Goal: Task Accomplishment & Management: Complete application form

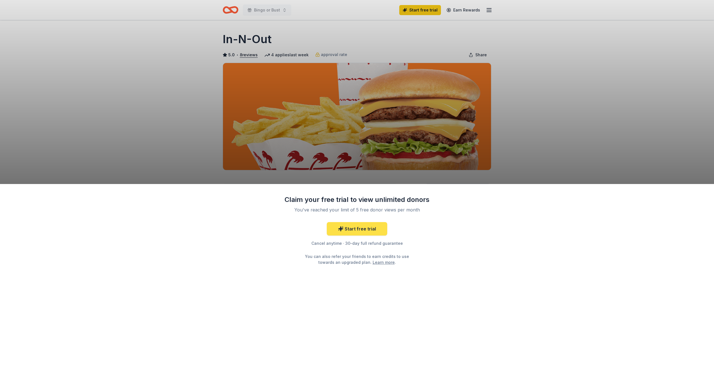
click at [359, 229] on link "Start free trial" at bounding box center [357, 228] width 60 height 13
click at [424, 10] on div "Claim your free trial to view unlimited donors You've reached your limit of 5 f…" at bounding box center [357, 184] width 714 height 368
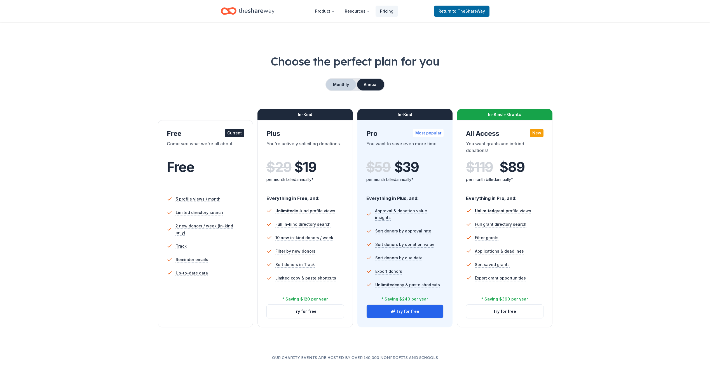
click at [343, 85] on button "Monthly" at bounding box center [341, 85] width 30 height 12
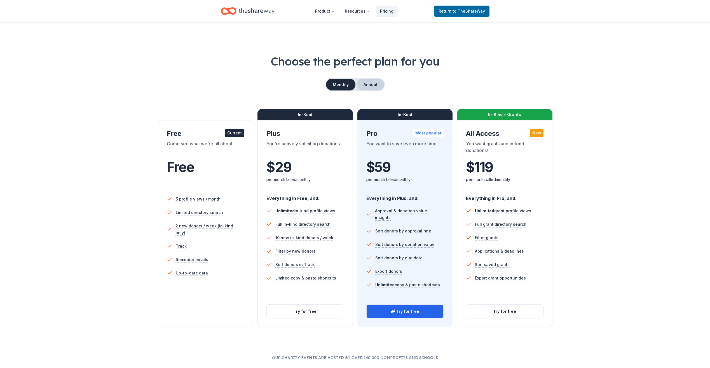
click at [368, 84] on button "Annual" at bounding box center [371, 85] width 28 height 12
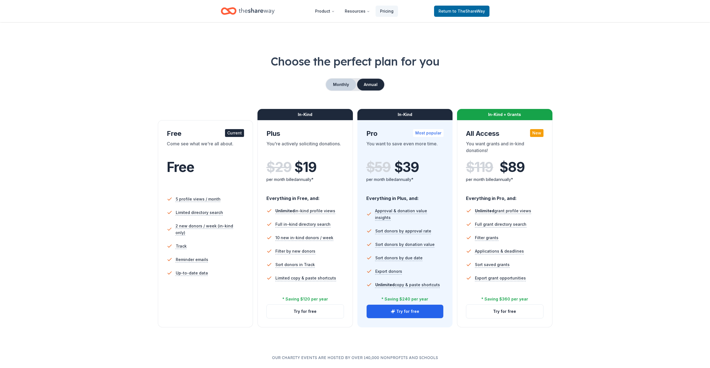
click at [343, 88] on button "Monthly" at bounding box center [341, 85] width 30 height 12
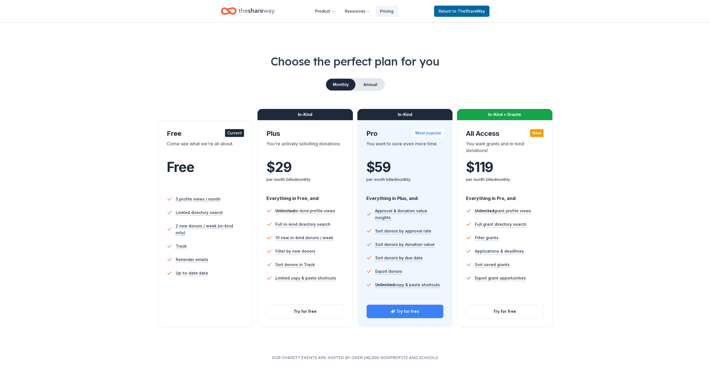
click at [405, 310] on button "Try for free" at bounding box center [405, 311] width 77 height 13
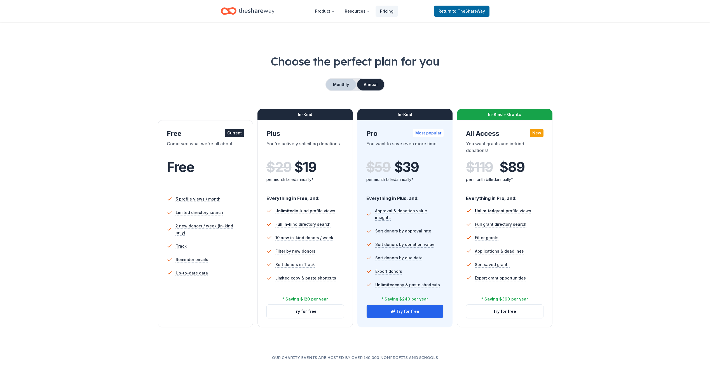
click at [337, 87] on button "Monthly" at bounding box center [341, 85] width 30 height 12
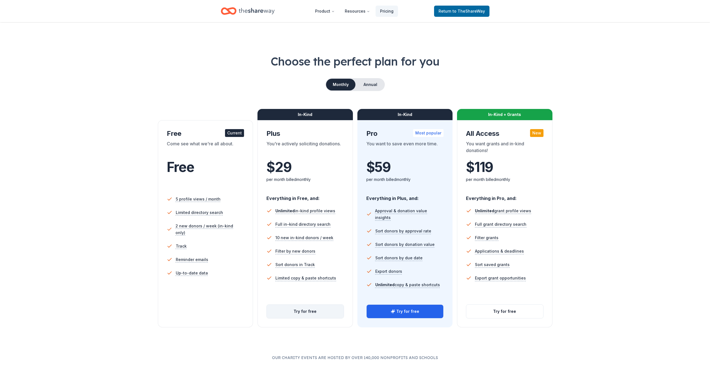
click at [308, 310] on button "Try for free" at bounding box center [305, 311] width 77 height 13
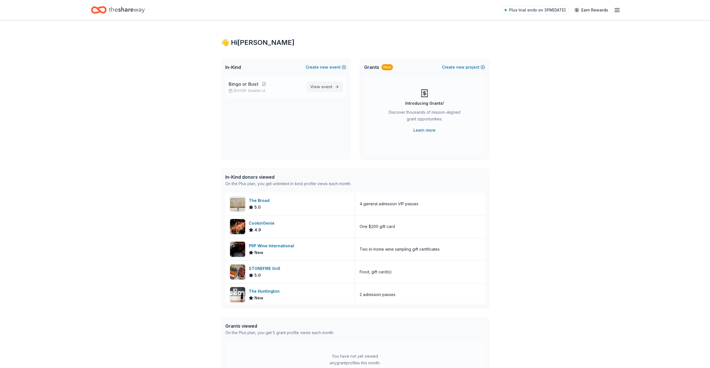
click at [322, 87] on span "event" at bounding box center [326, 86] width 11 height 5
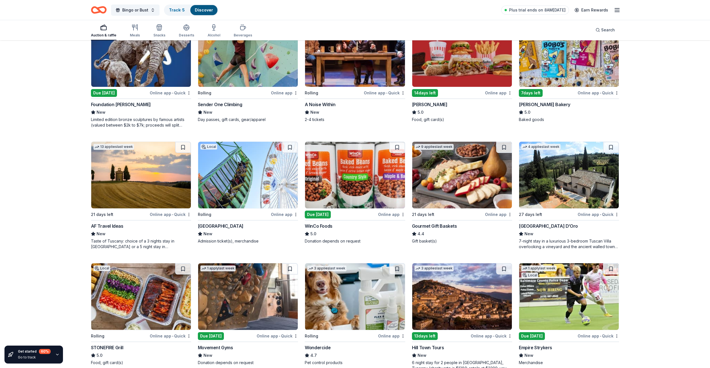
scroll to position [336, 0]
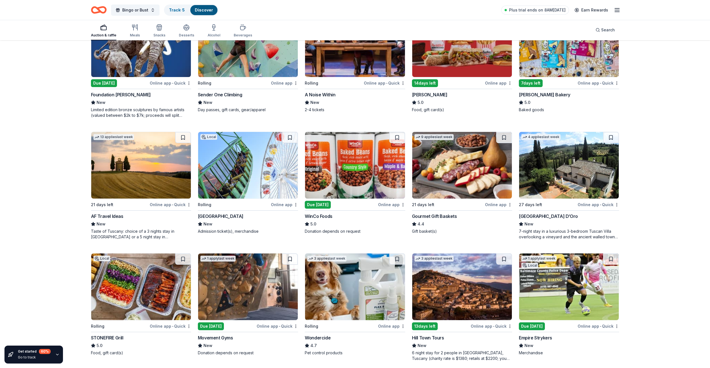
click at [499, 205] on div "Online app" at bounding box center [498, 204] width 27 height 7
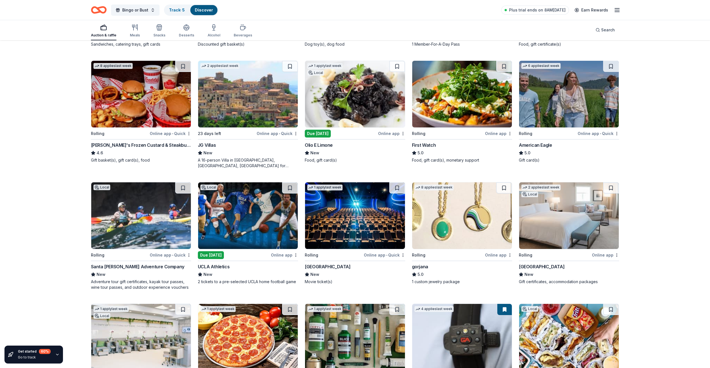
scroll to position [784, 0]
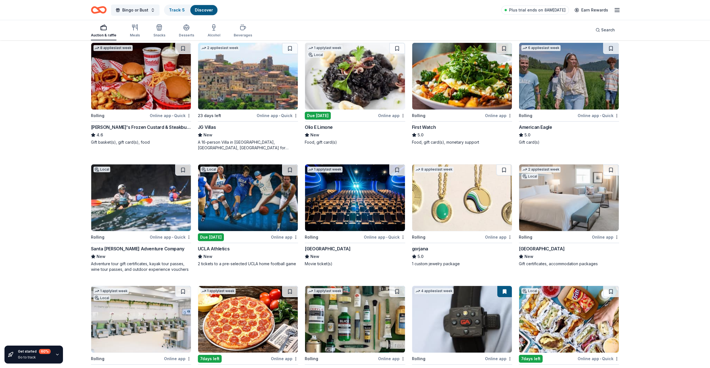
click at [542, 247] on div "Waldorf Astoria Monarch Beach Resort & Club" at bounding box center [542, 248] width 46 height 7
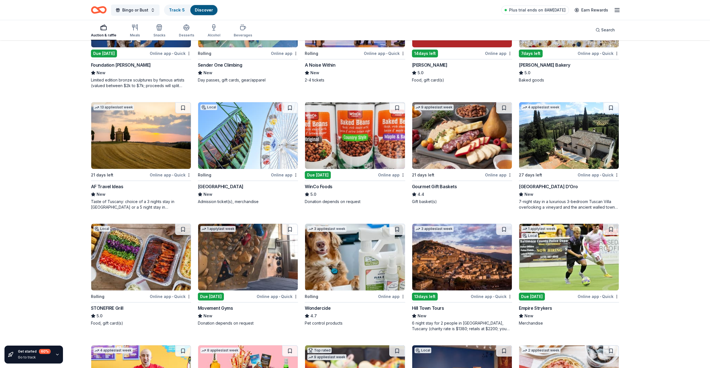
scroll to position [364, 0]
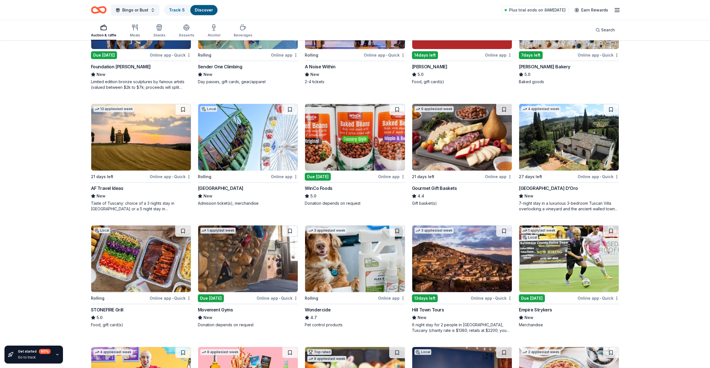
click at [437, 187] on div "Gourmet Gift Baskets" at bounding box center [434, 188] width 45 height 7
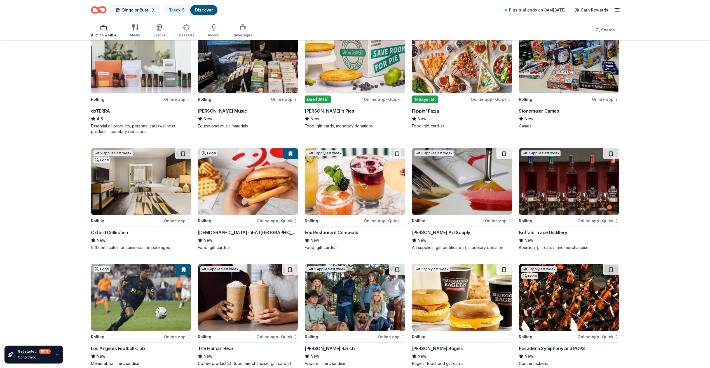
scroll to position [1292, 0]
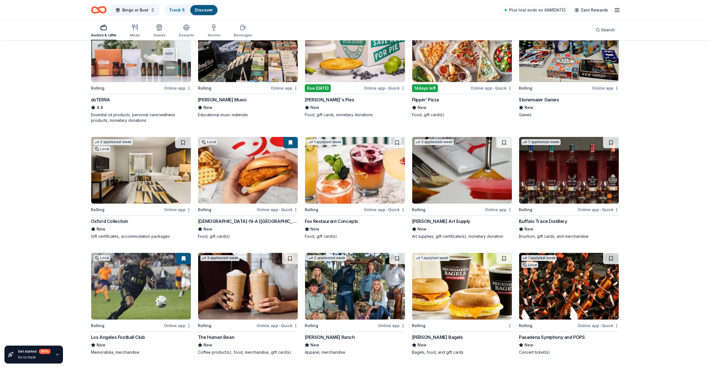
click at [271, 207] on div "Online app • Quick" at bounding box center [277, 209] width 41 height 7
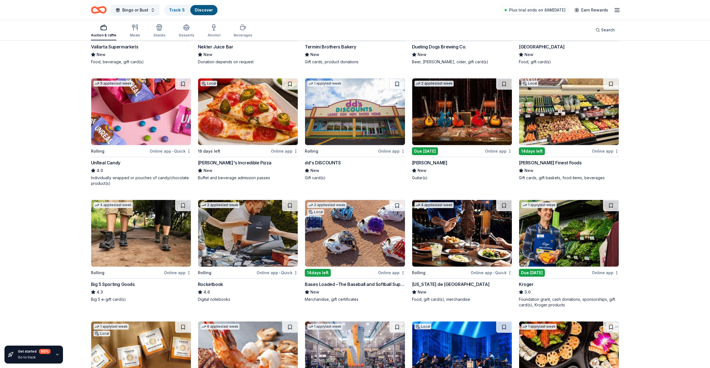
scroll to position [1850, 0]
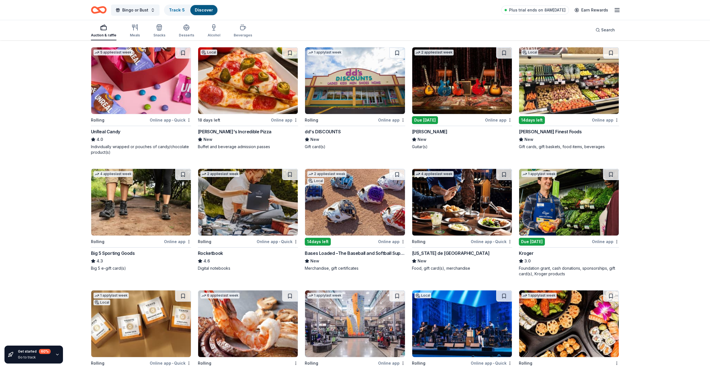
click at [272, 239] on div "Online app • Quick" at bounding box center [277, 241] width 41 height 7
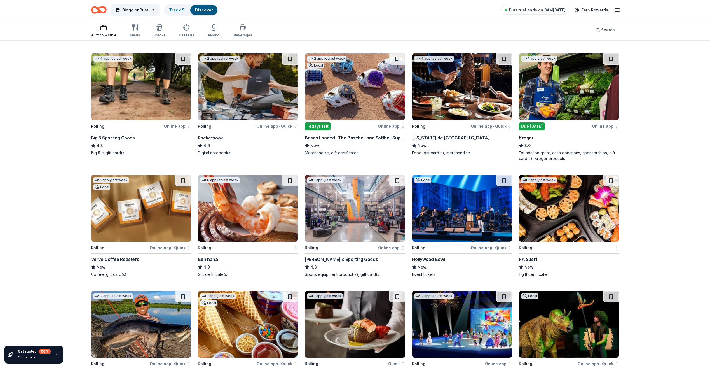
scroll to position [1976, 0]
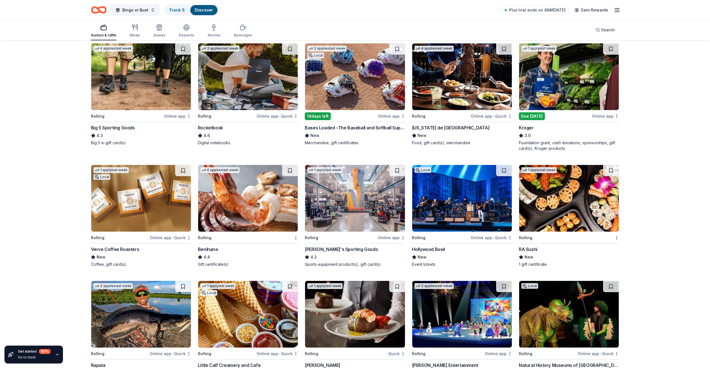
click at [532, 250] on div "RA Sushi" at bounding box center [528, 249] width 18 height 7
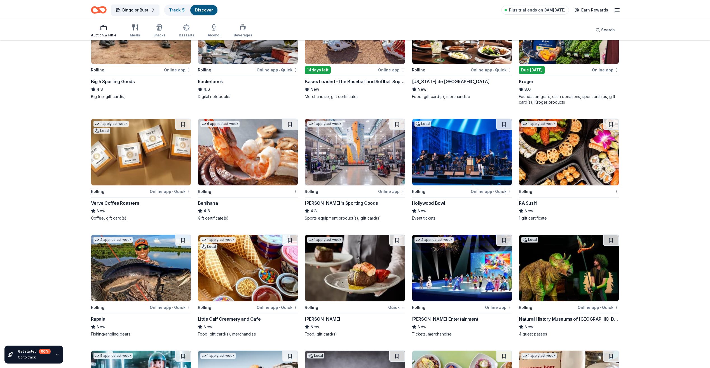
scroll to position [2032, 0]
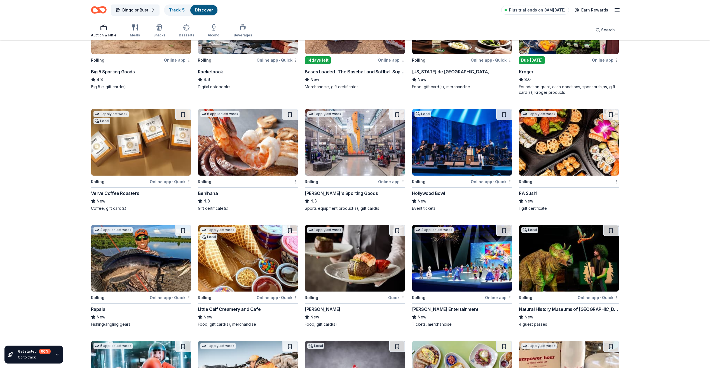
click at [335, 191] on div "[PERSON_NAME]'s Sporting Goods" at bounding box center [341, 193] width 73 height 7
click at [211, 193] on div "Benihana" at bounding box center [208, 193] width 20 height 7
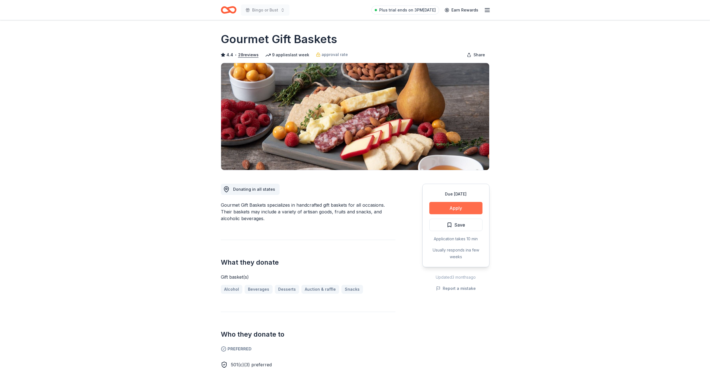
click at [457, 206] on button "Apply" at bounding box center [455, 208] width 53 height 12
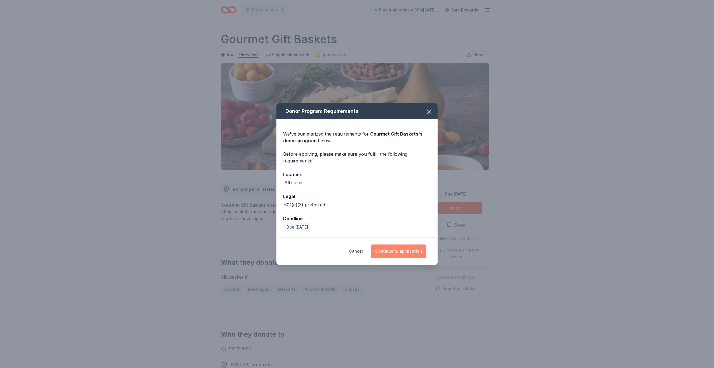
click at [407, 252] on button "Continue to application" at bounding box center [399, 250] width 56 height 13
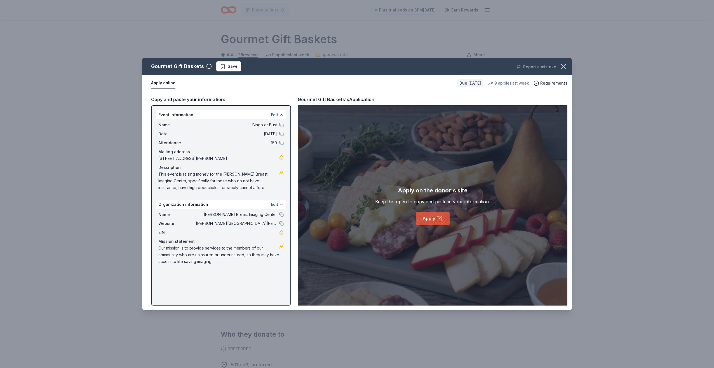
click at [433, 217] on link "Apply" at bounding box center [433, 218] width 34 height 13
click at [564, 67] on icon "button" at bounding box center [564, 66] width 4 height 4
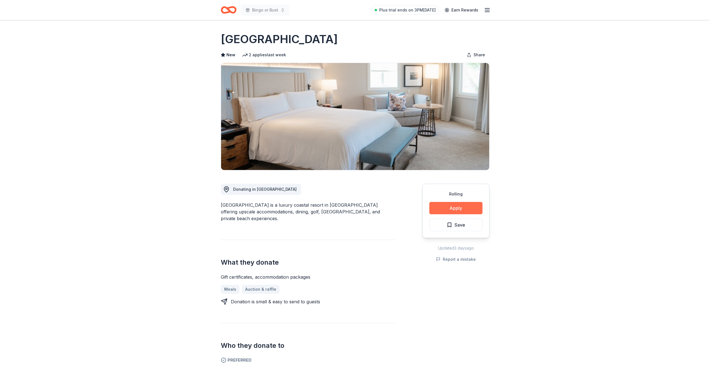
click at [451, 207] on button "Apply" at bounding box center [455, 208] width 53 height 12
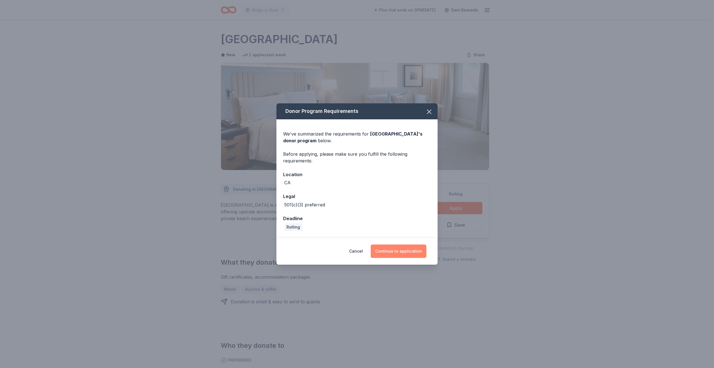
click at [396, 251] on button "Continue to application" at bounding box center [399, 250] width 56 height 13
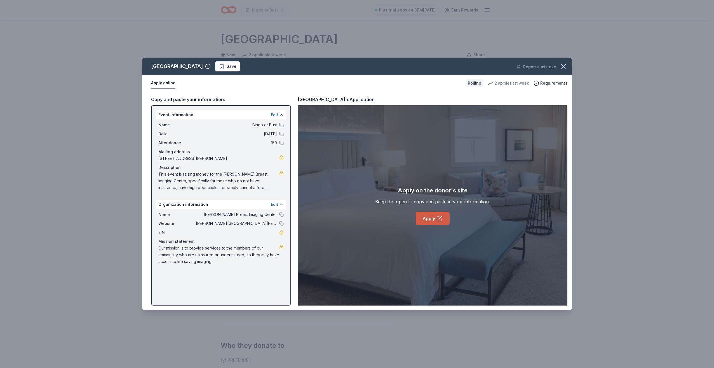
click at [428, 218] on link "Apply" at bounding box center [433, 218] width 34 height 13
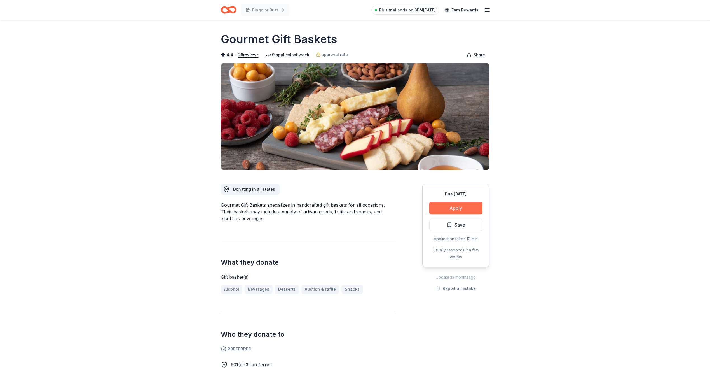
click at [445, 209] on button "Apply" at bounding box center [455, 208] width 53 height 12
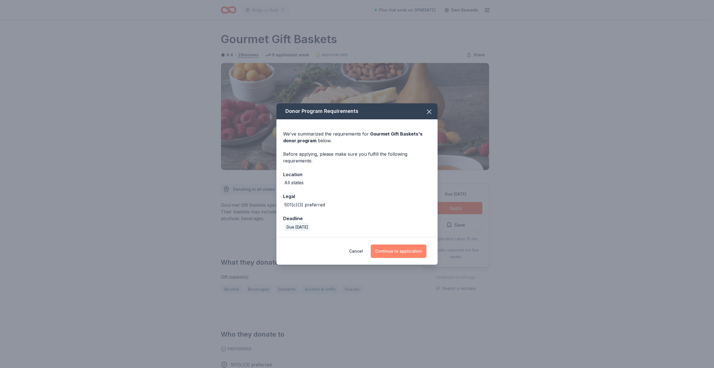
click at [389, 251] on button "Continue to application" at bounding box center [399, 250] width 56 height 13
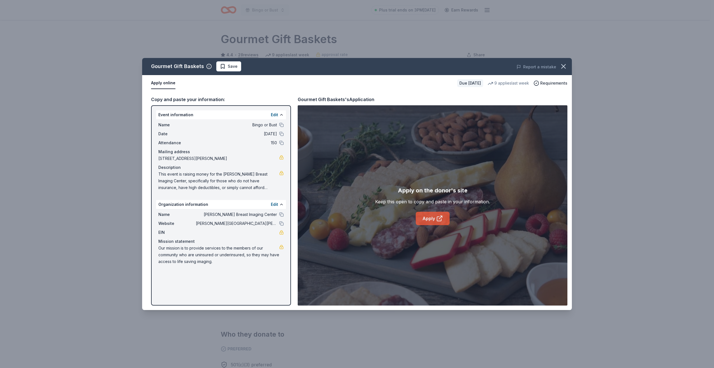
click at [422, 216] on link "Apply" at bounding box center [433, 218] width 34 height 13
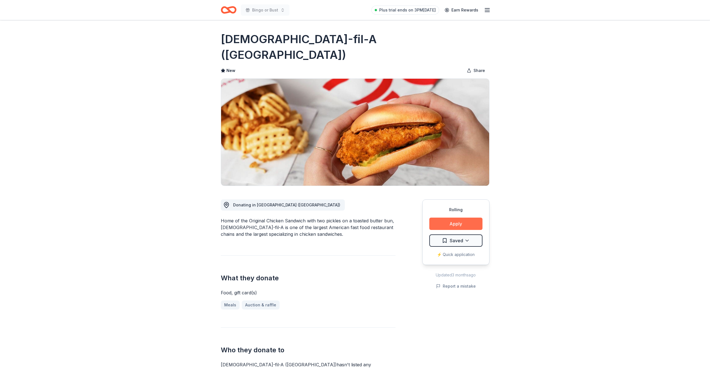
click at [453, 218] on button "Apply" at bounding box center [455, 224] width 53 height 12
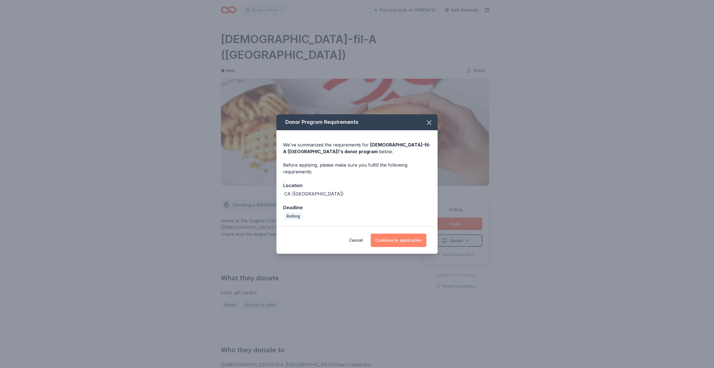
click at [387, 240] on button "Continue to application" at bounding box center [399, 239] width 56 height 13
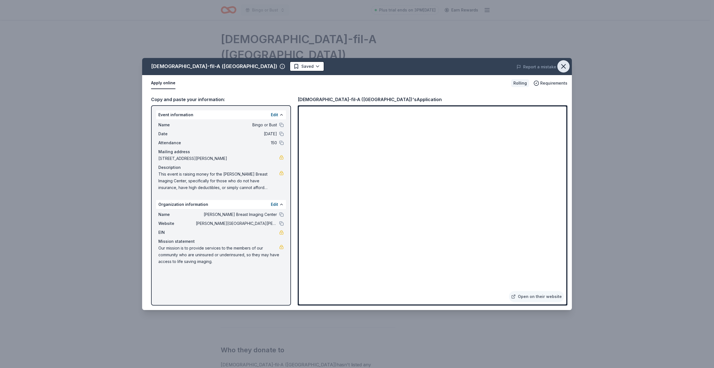
click at [565, 69] on icon "button" at bounding box center [564, 66] width 8 height 8
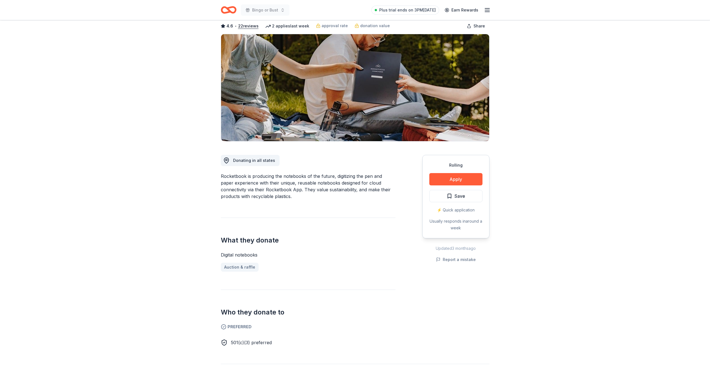
scroll to position [28, 0]
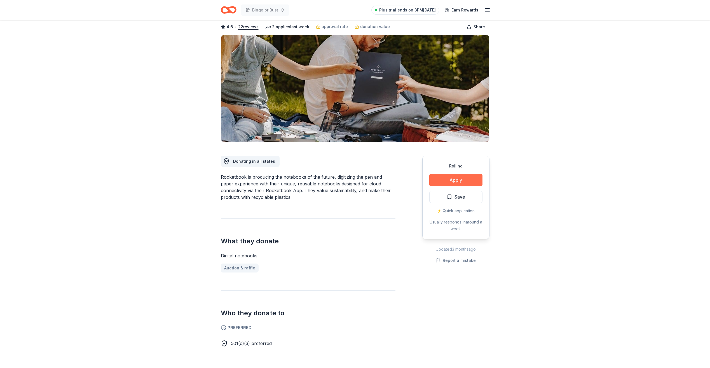
click at [457, 178] on button "Apply" at bounding box center [455, 180] width 53 height 12
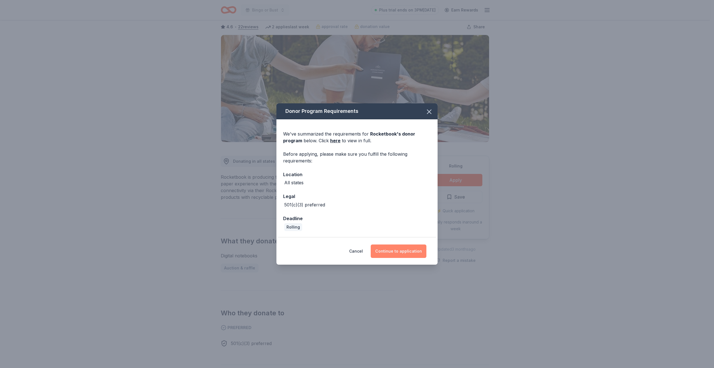
click at [394, 250] on button "Continue to application" at bounding box center [399, 250] width 56 height 13
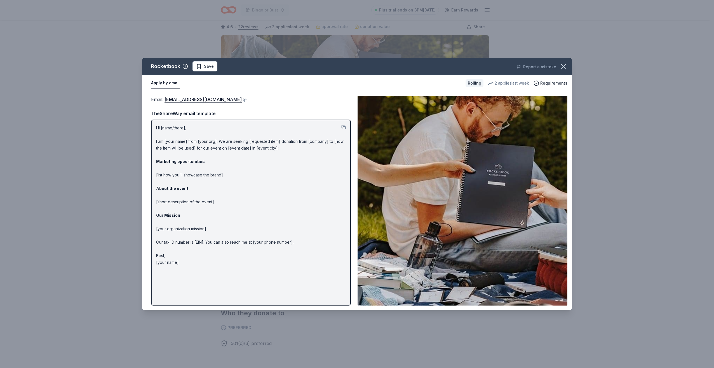
click at [494, 193] on img at bounding box center [463, 201] width 210 height 210
click at [213, 145] on p "Hi [name/there], I am [your name] from [your org]. We are seeking [requested it…" at bounding box center [251, 195] width 190 height 141
click at [186, 141] on p "Hi [name/there], I am [your name] from [your org]. We are seeking [requested it…" at bounding box center [251, 195] width 190 height 141
click at [342, 127] on button at bounding box center [344, 127] width 4 height 4
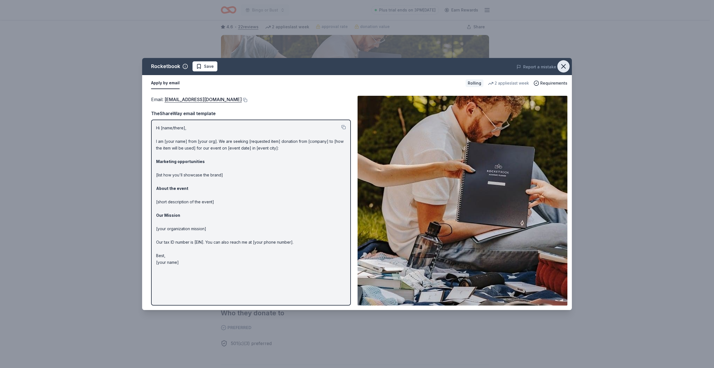
click at [563, 67] on icon "button" at bounding box center [564, 66] width 4 height 4
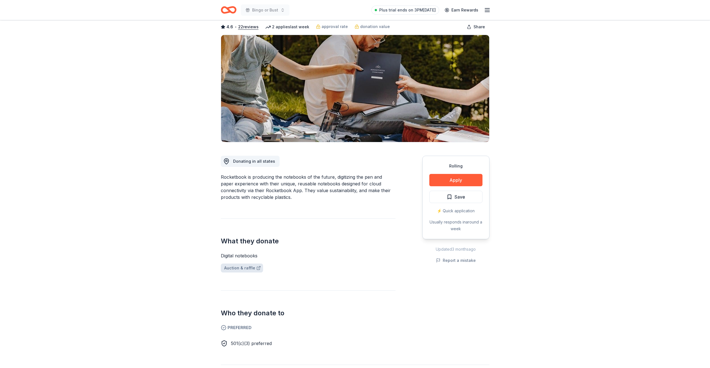
click at [243, 268] on link "Auction & raffle" at bounding box center [242, 267] width 42 height 9
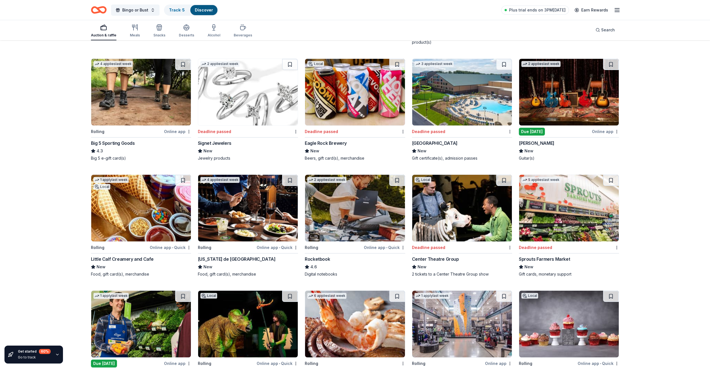
scroll to position [2944, 0]
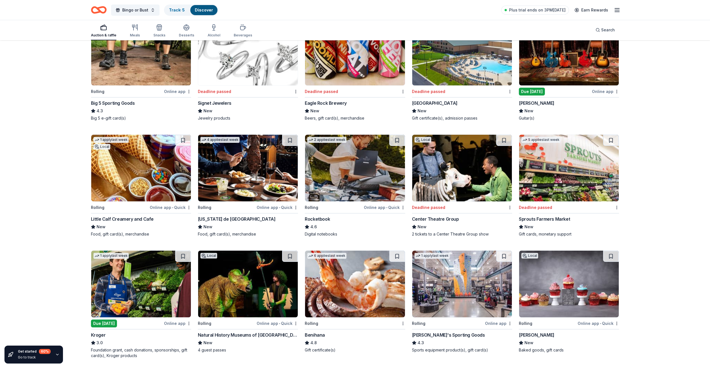
click at [383, 208] on div "Online app • Quick" at bounding box center [384, 207] width 41 height 7
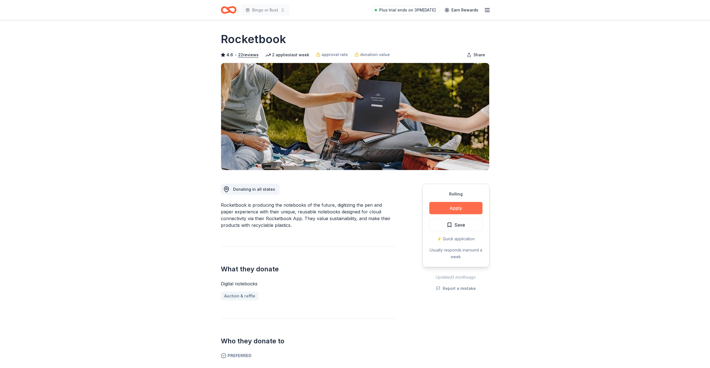
click at [457, 207] on button "Apply" at bounding box center [455, 208] width 53 height 12
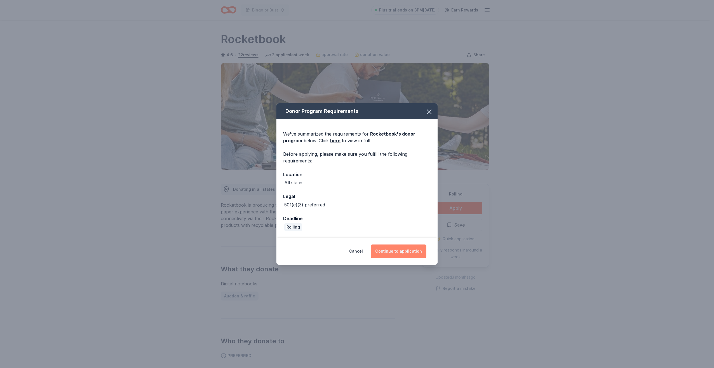
click at [395, 249] on button "Continue to application" at bounding box center [399, 250] width 56 height 13
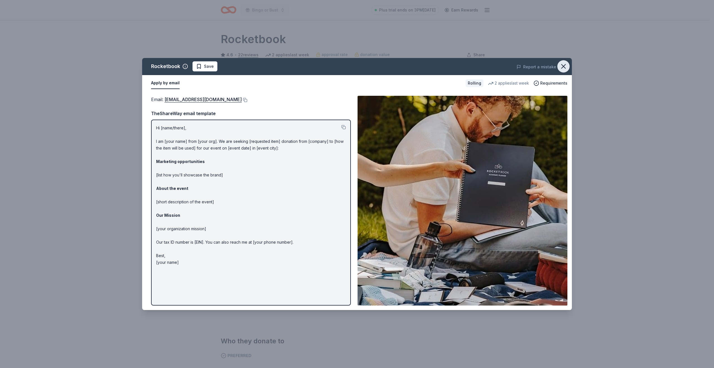
click at [563, 65] on icon "button" at bounding box center [564, 66] width 8 height 8
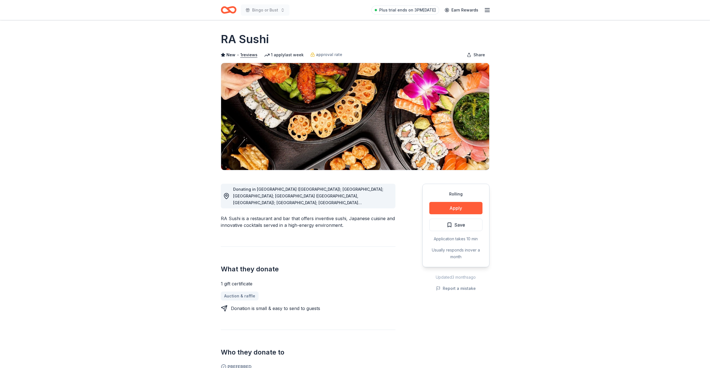
click at [227, 196] on icon at bounding box center [226, 196] width 7 height 7
click at [228, 195] on icon at bounding box center [226, 196] width 7 height 7
click at [259, 194] on span "Donating in [GEOGRAPHIC_DATA] ([GEOGRAPHIC_DATA]); [GEOGRAPHIC_DATA]; [GEOGRAPH…" at bounding box center [308, 260] width 151 height 146
click at [391, 204] on div "Donating in [GEOGRAPHIC_DATA] ([GEOGRAPHIC_DATA]); [GEOGRAPHIC_DATA]; [GEOGRAPH…" at bounding box center [312, 196] width 158 height 20
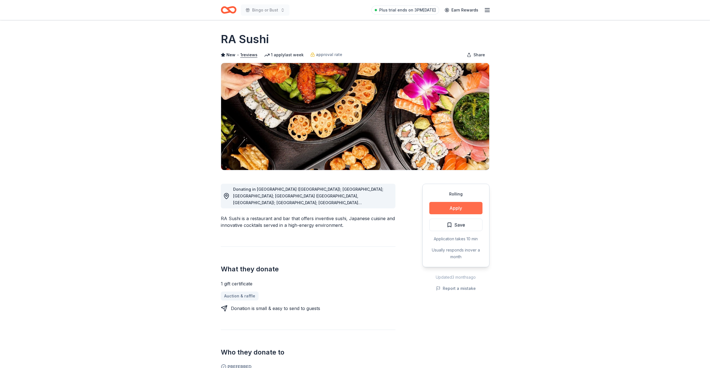
click at [459, 205] on button "Apply" at bounding box center [455, 208] width 53 height 12
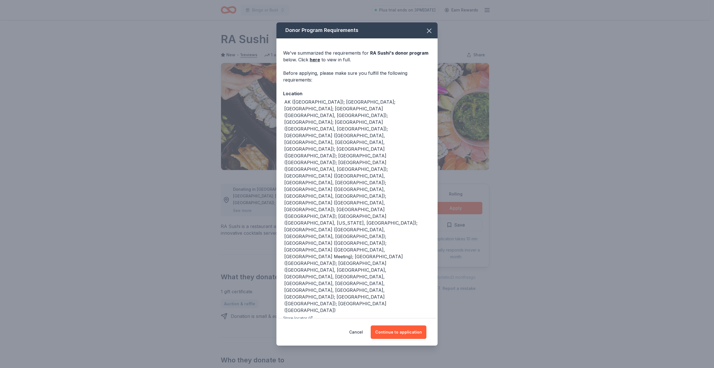
click at [517, 199] on div "Donor Program Requirements We've summarized the requirements for RA Sushi 's do…" at bounding box center [357, 184] width 714 height 368
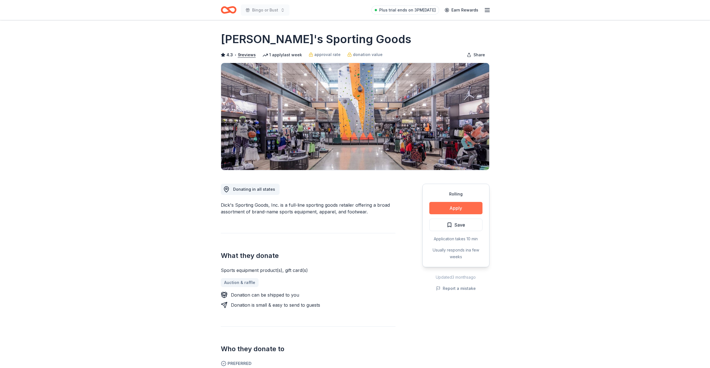
click at [458, 207] on button "Apply" at bounding box center [455, 208] width 53 height 12
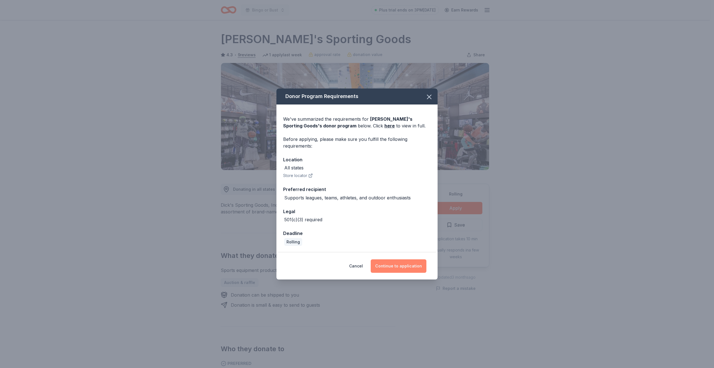
click at [394, 263] on button "Continue to application" at bounding box center [399, 265] width 56 height 13
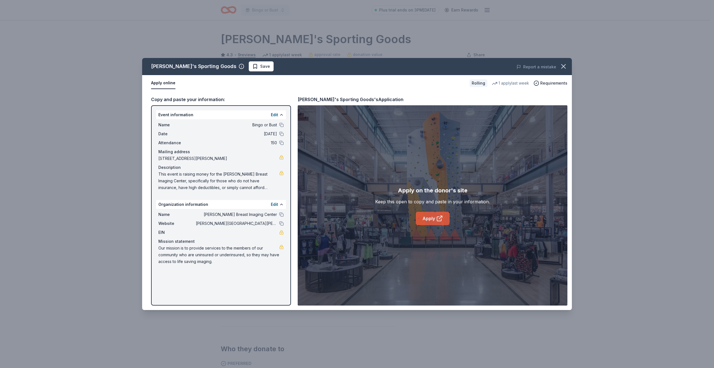
click at [429, 218] on link "Apply" at bounding box center [433, 218] width 34 height 13
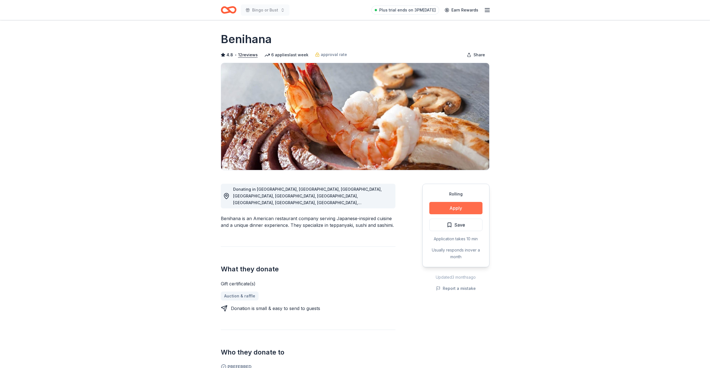
click at [463, 211] on button "Apply" at bounding box center [455, 208] width 53 height 12
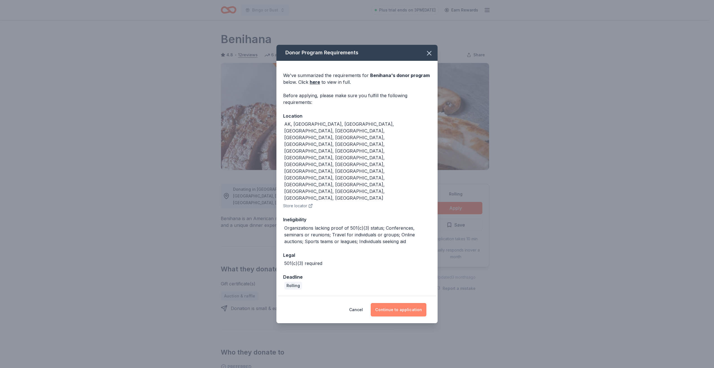
click at [399, 303] on button "Continue to application" at bounding box center [399, 309] width 56 height 13
